Goal: Check status: Check status

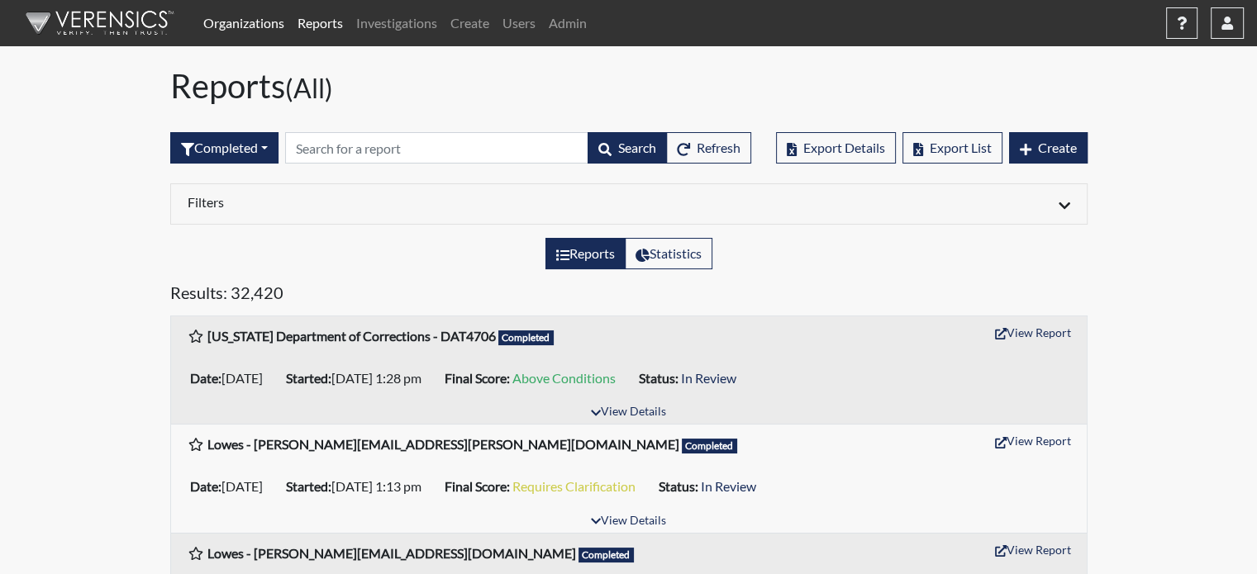
click at [224, 24] on link "Organizations" at bounding box center [244, 23] width 94 height 33
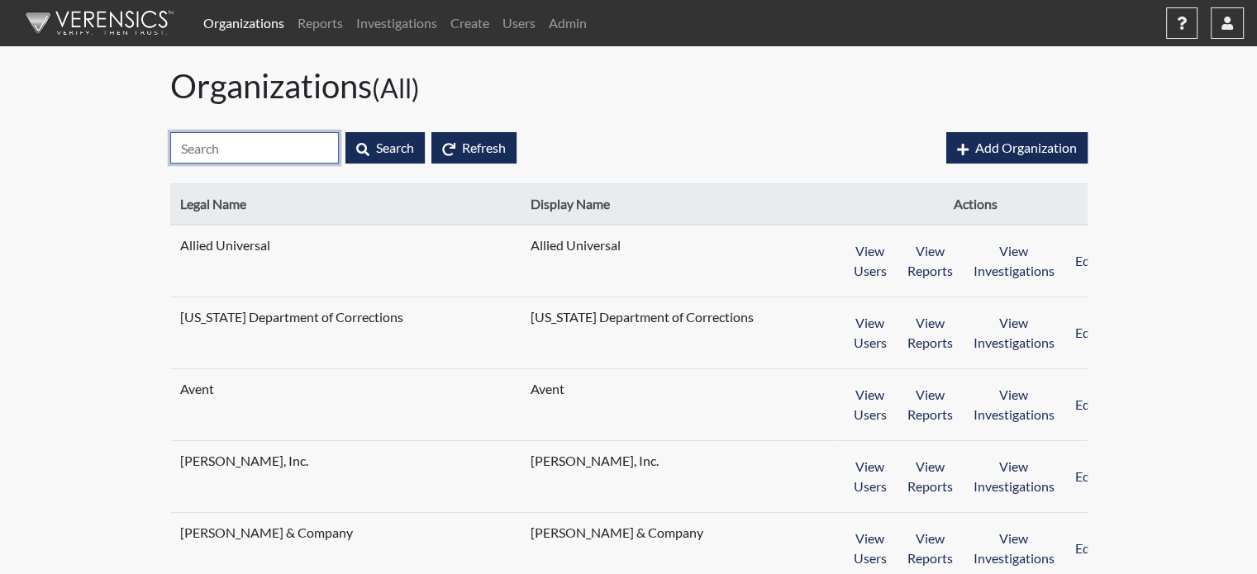
click at [238, 147] on input "text" at bounding box center [254, 147] width 169 height 31
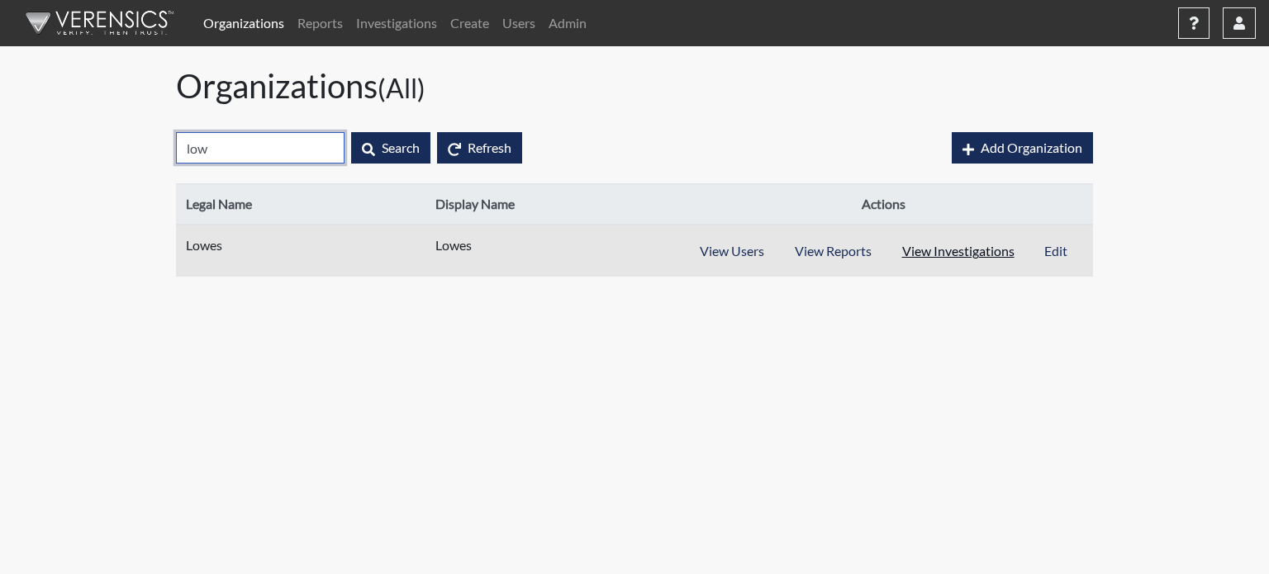
type input "low"
click at [959, 250] on button "View Investigations" at bounding box center [959, 251] width 144 height 31
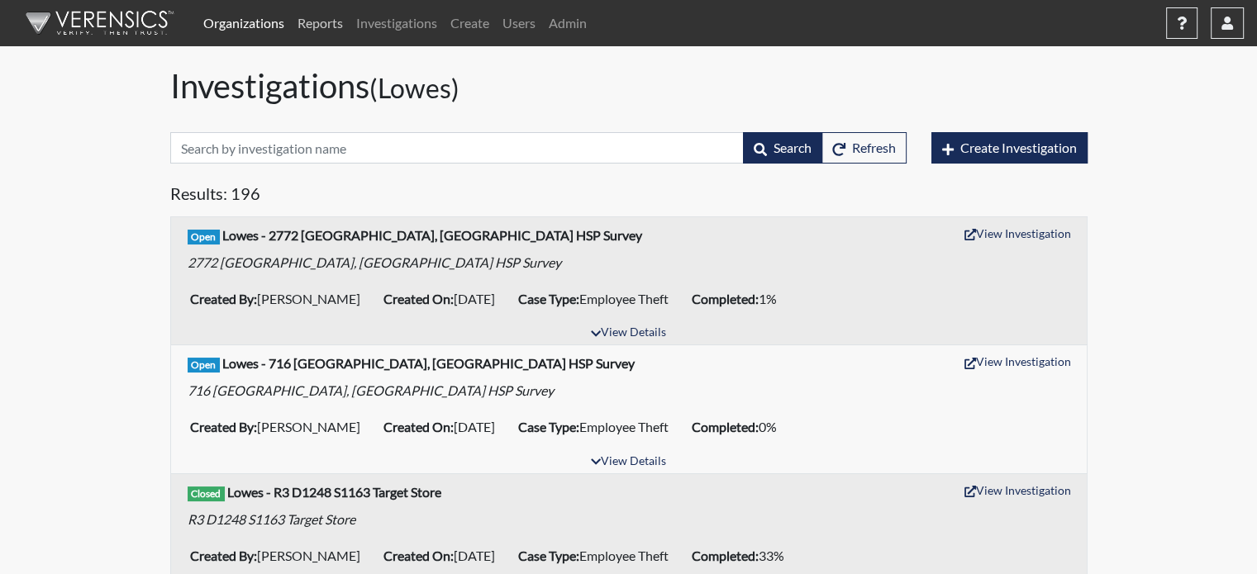
click at [304, 19] on link "Reports" at bounding box center [320, 23] width 59 height 33
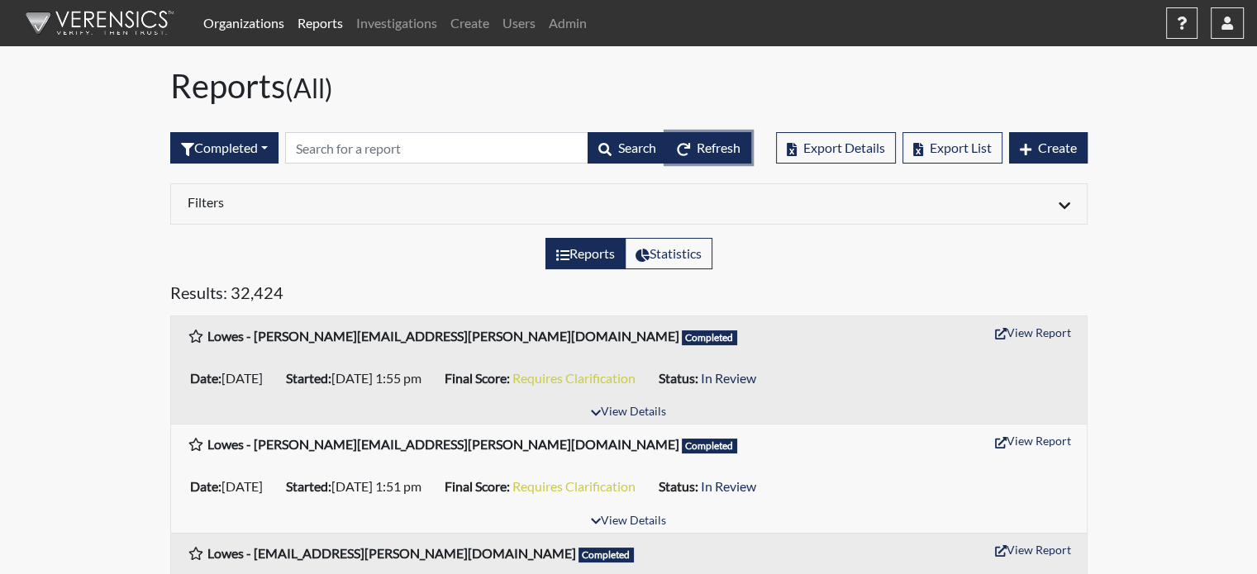
click at [721, 140] on span "Refresh" at bounding box center [719, 148] width 44 height 16
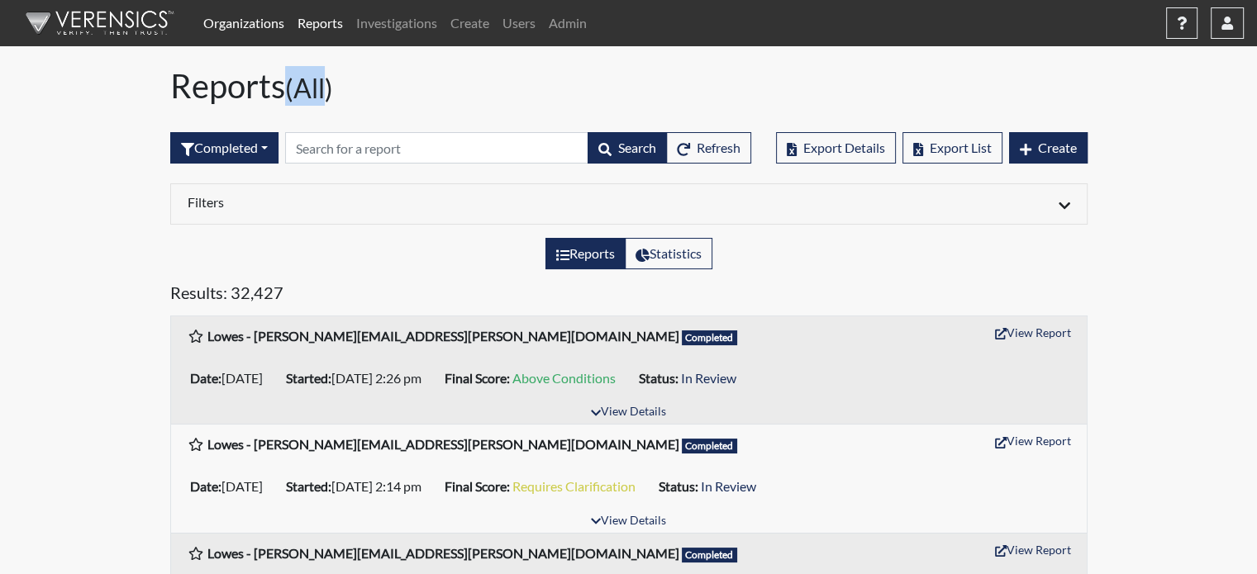
drag, startPoint x: 328, startPoint y: 88, endPoint x: 294, endPoint y: 83, distance: 34.1
click at [294, 83] on small "(All)" at bounding box center [309, 88] width 48 height 32
click at [333, 80] on small "(All)" at bounding box center [309, 88] width 48 height 32
drag, startPoint x: 331, startPoint y: 87, endPoint x: 288, endPoint y: 85, distance: 43.0
click at [288, 85] on h1 "Reports (All)" at bounding box center [628, 86] width 917 height 40
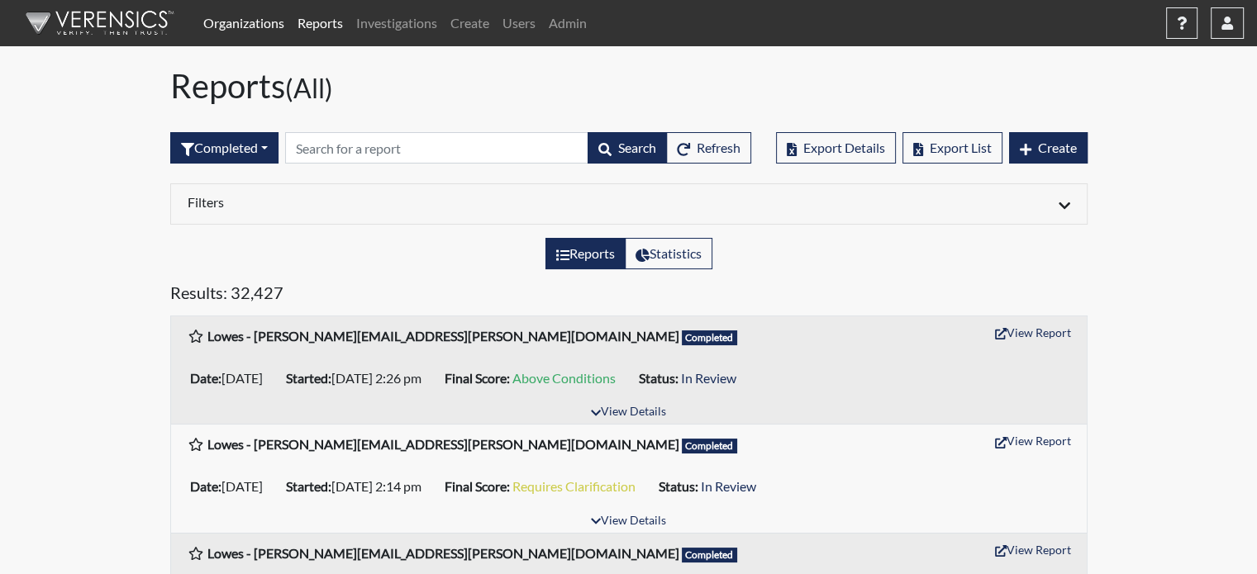
click at [302, 88] on small "(All)" at bounding box center [309, 88] width 48 height 32
click at [369, 88] on h1 "Reports (All)" at bounding box center [628, 86] width 917 height 40
drag, startPoint x: 331, startPoint y: 85, endPoint x: 304, endPoint y: 88, distance: 26.6
click at [304, 88] on small "(All)" at bounding box center [309, 88] width 48 height 32
click at [357, 97] on h1 "Reports (All)" at bounding box center [628, 86] width 917 height 40
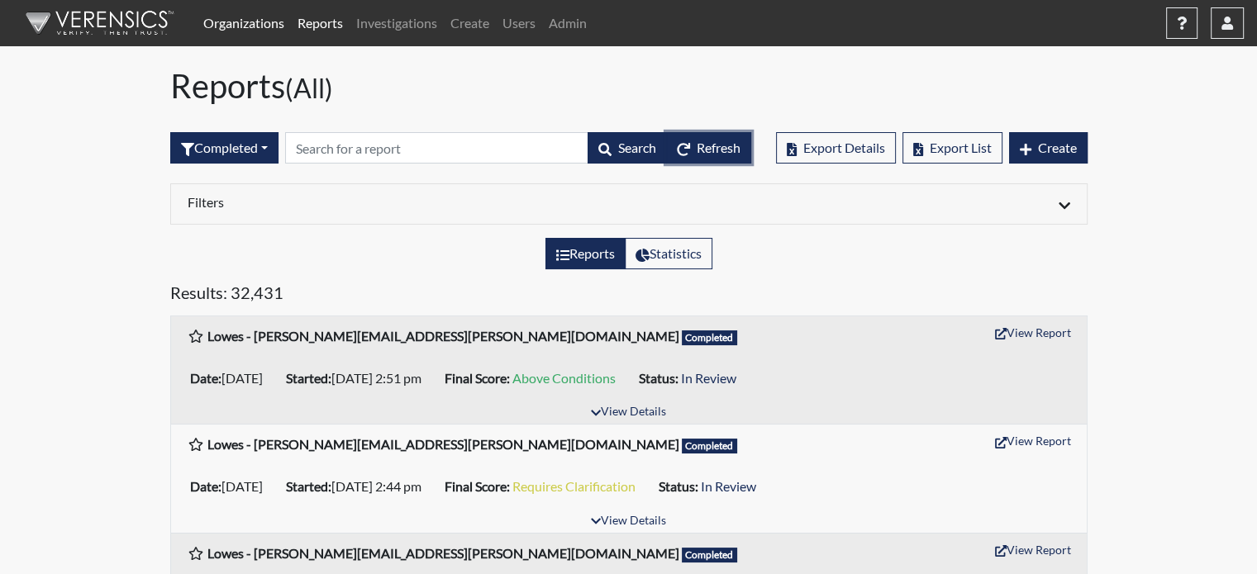
click at [724, 145] on span "Refresh" at bounding box center [719, 148] width 44 height 16
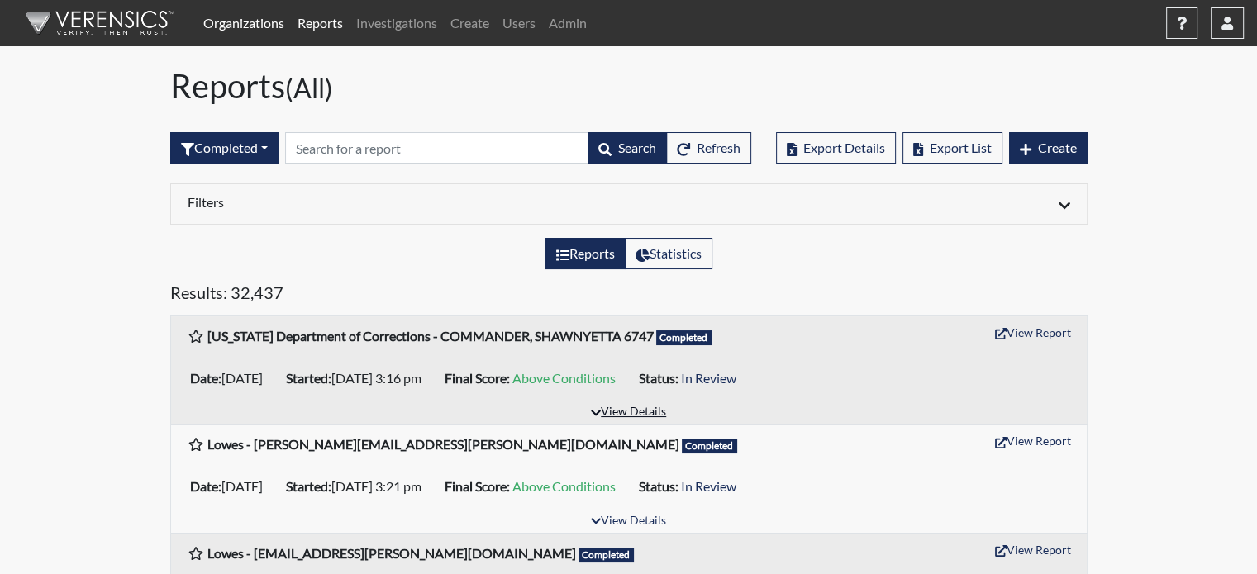
click at [621, 406] on button "View Details" at bounding box center [628, 413] width 90 height 22
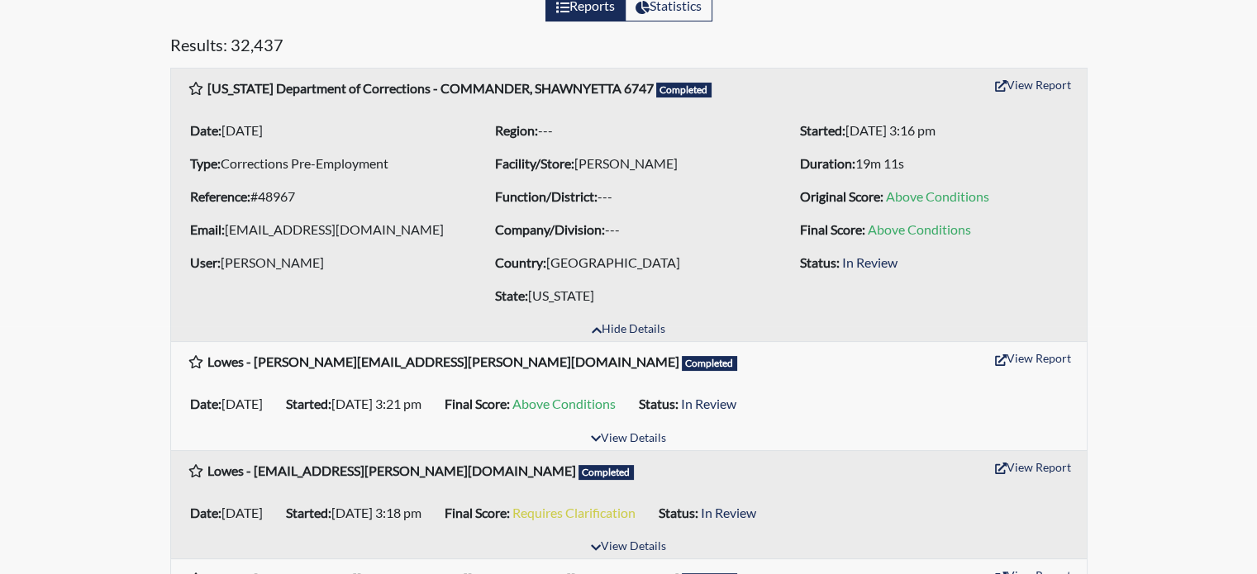
scroll to position [165, 0]
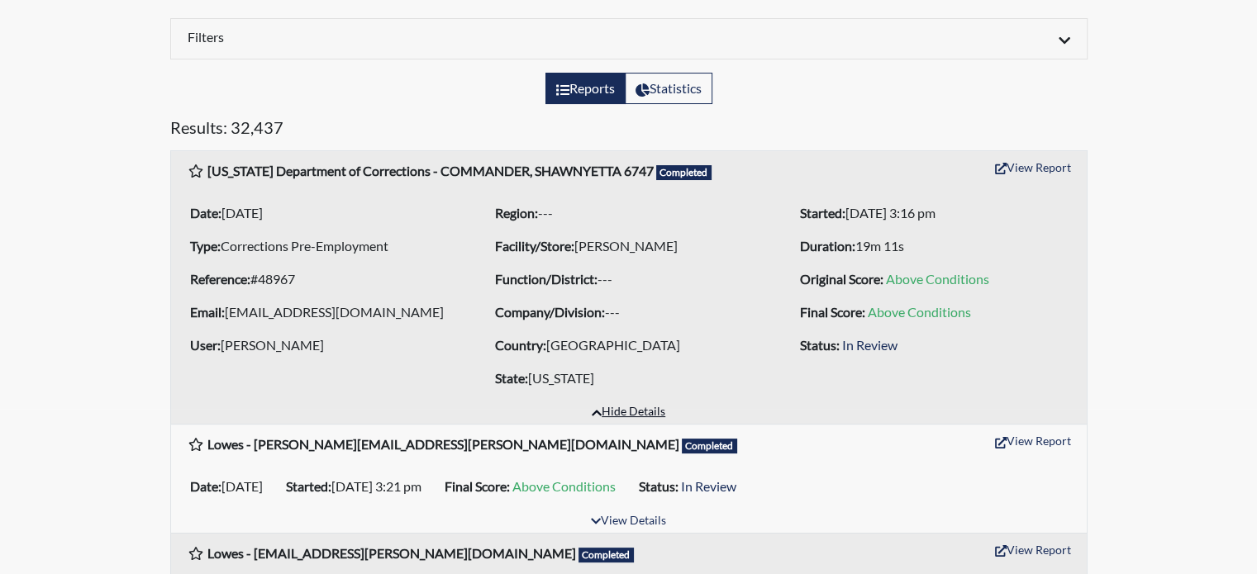
click at [630, 410] on button "Hide Details" at bounding box center [628, 413] width 88 height 22
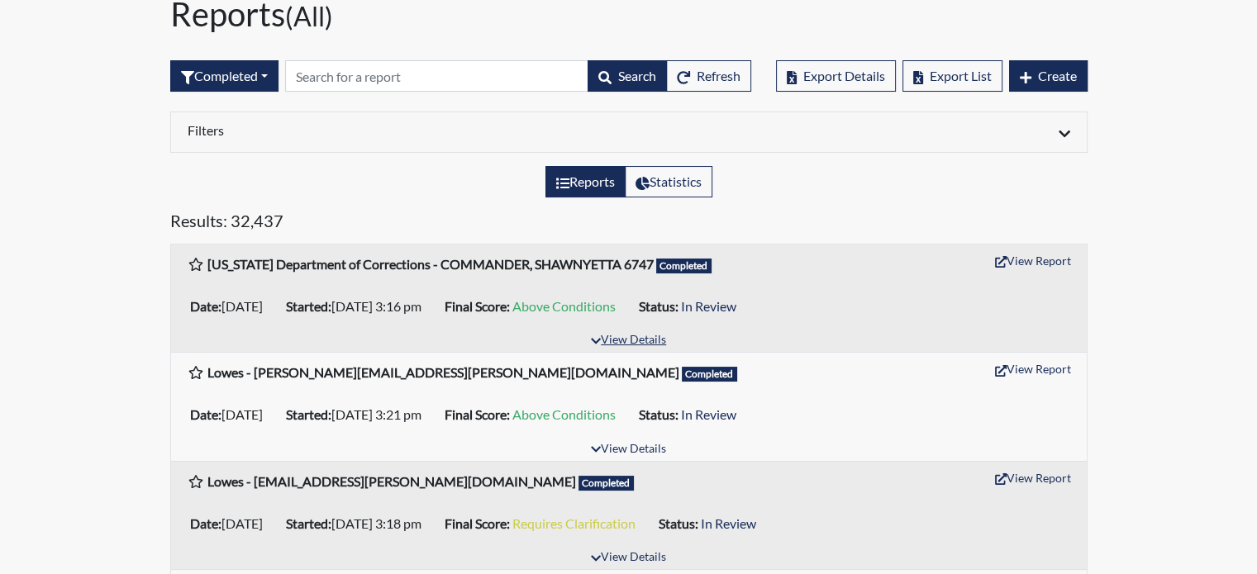
scroll to position [0, 0]
